Goal: Information Seeking & Learning: Learn about a topic

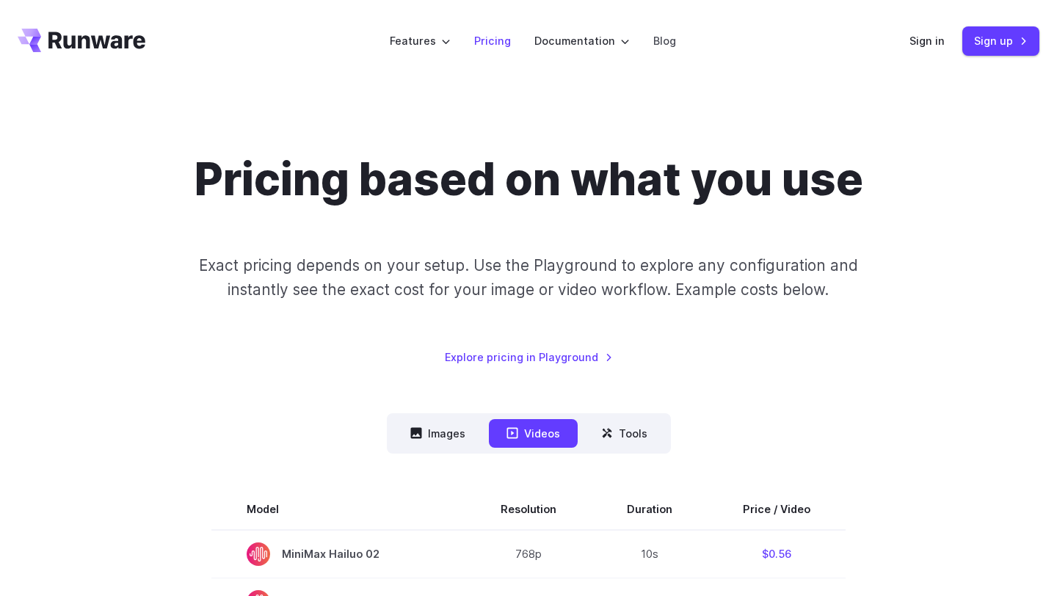
click at [507, 46] on link "Pricing" at bounding box center [492, 40] width 37 height 17
click at [571, 357] on link "Explore pricing in Playground" at bounding box center [529, 357] width 168 height 17
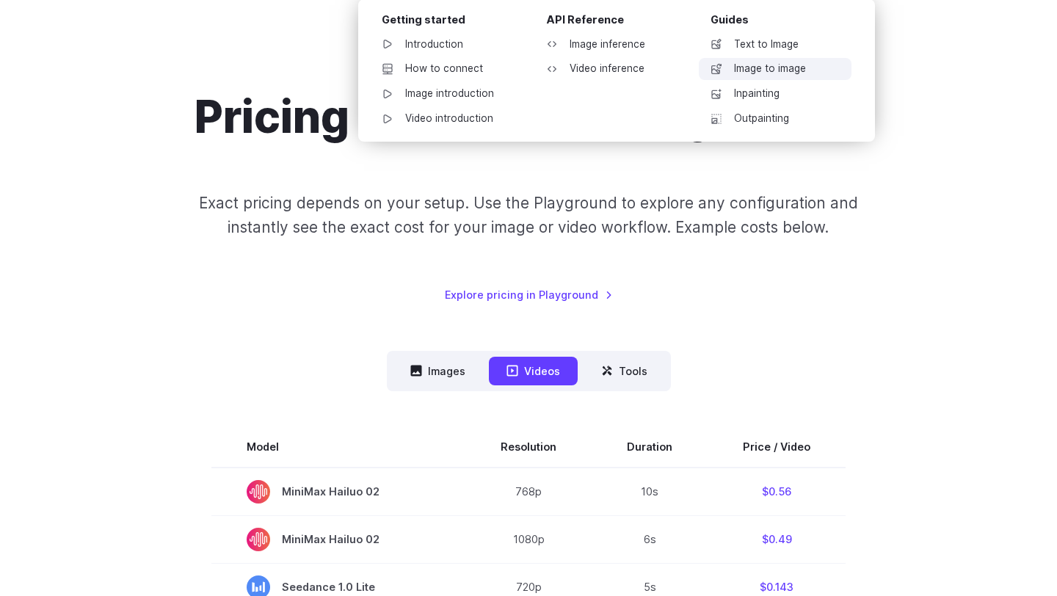
scroll to position [63, 0]
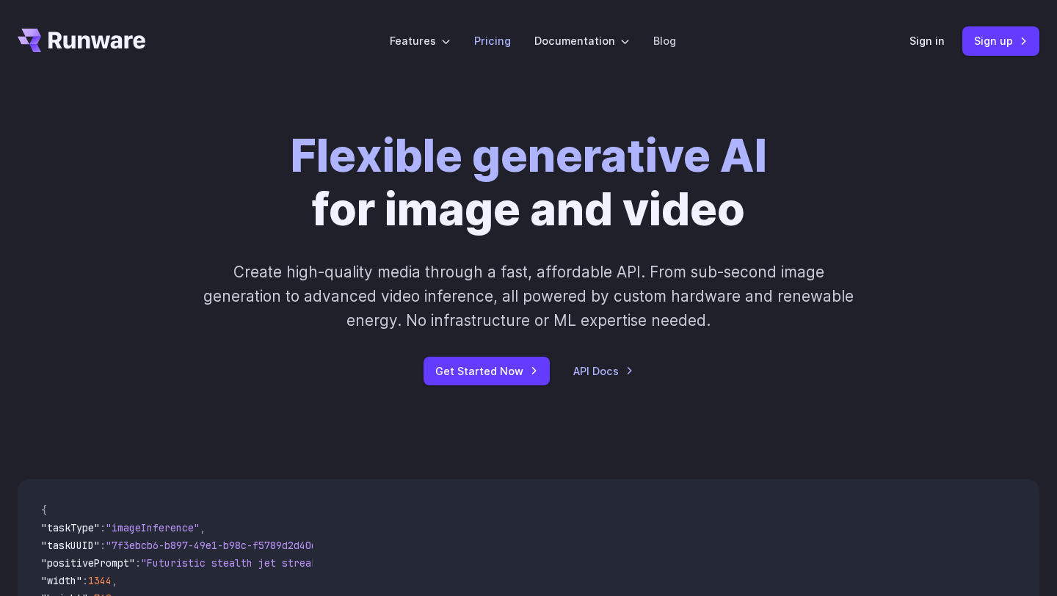
click at [504, 43] on link "Pricing" at bounding box center [492, 40] width 37 height 17
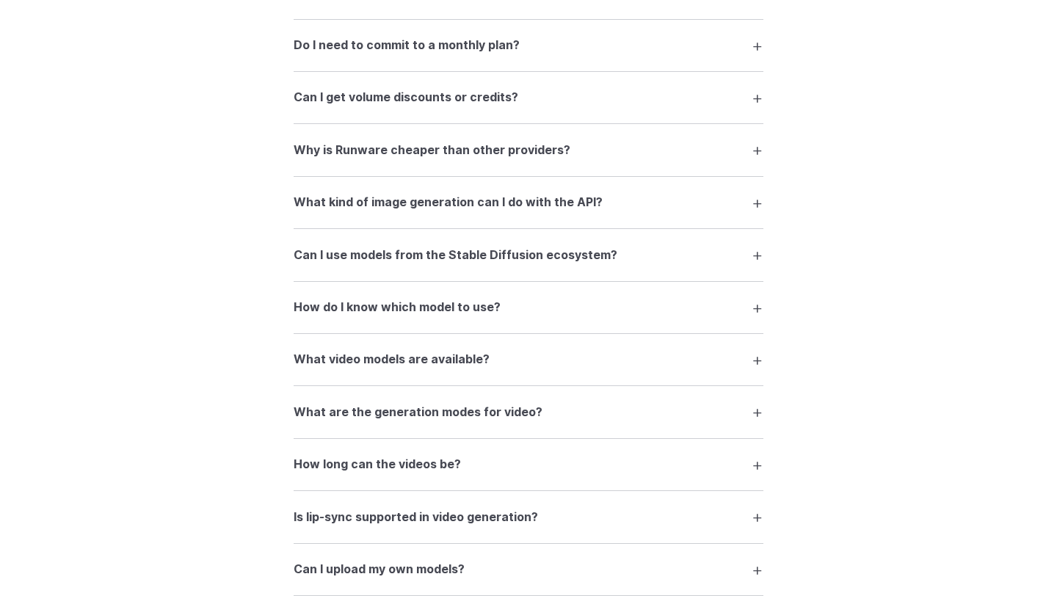
scroll to position [2275, 0]
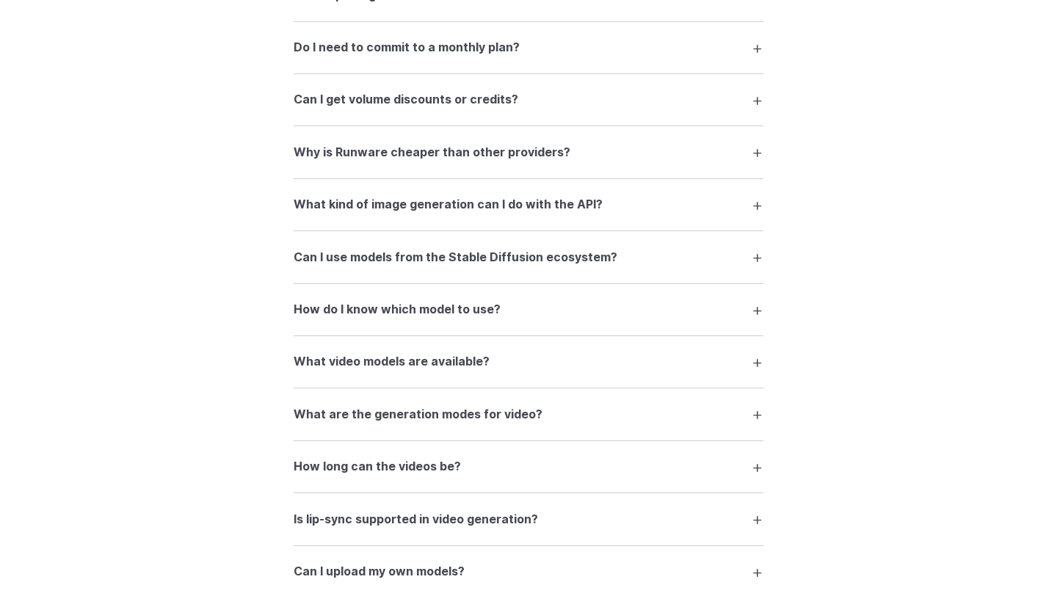
click at [563, 229] on details "What kind of image generation can I do with the API? You can generate images fr…" at bounding box center [529, 205] width 470 height 52
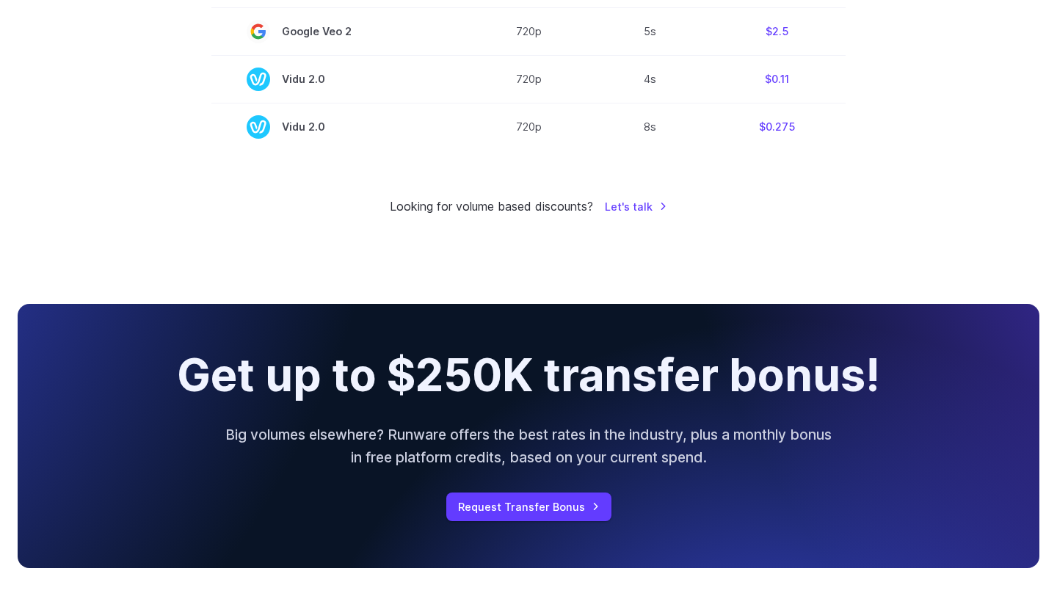
scroll to position [1274, 0]
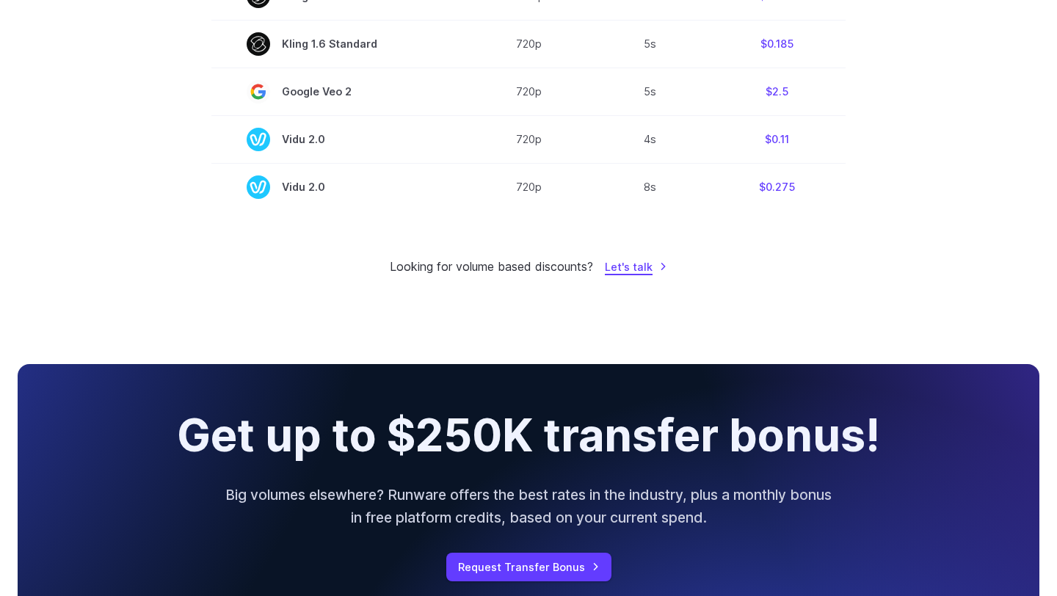
click at [645, 275] on link "Let's talk" at bounding box center [636, 266] width 62 height 17
